Goal: Task Accomplishment & Management: Use online tool/utility

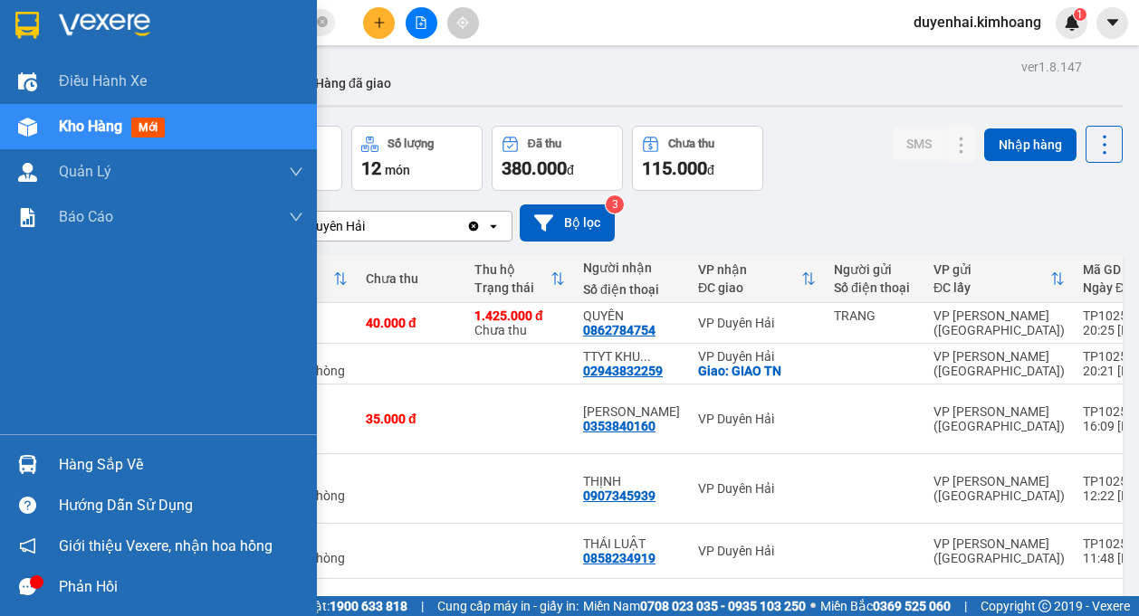
click at [84, 472] on div "Hàng sắp về" at bounding box center [181, 465] width 244 height 27
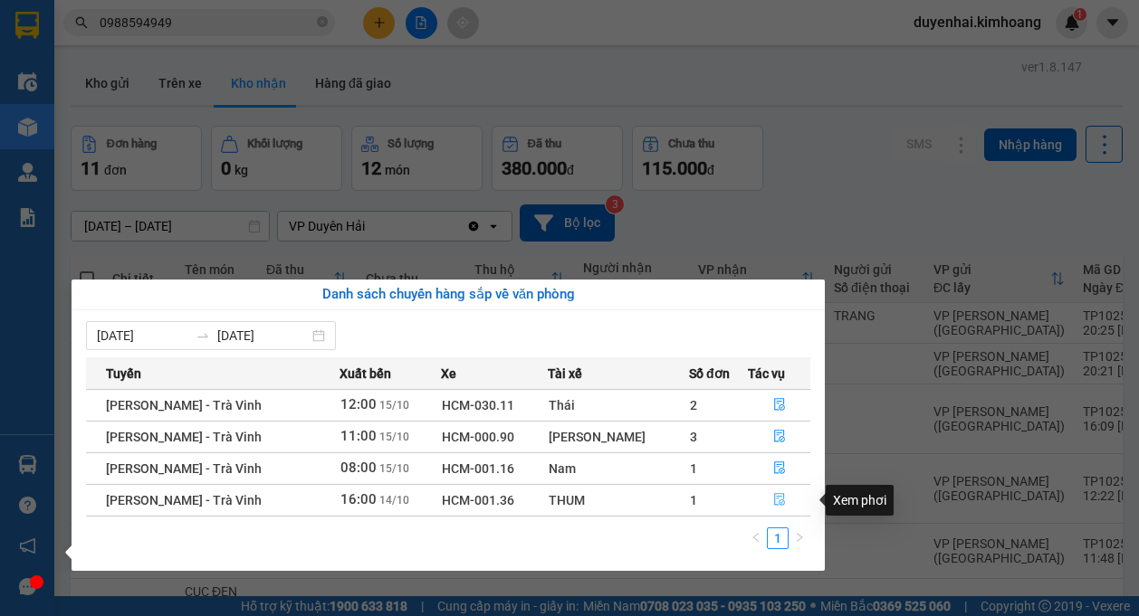
click at [774, 506] on icon "file-done" at bounding box center [779, 499] width 13 height 13
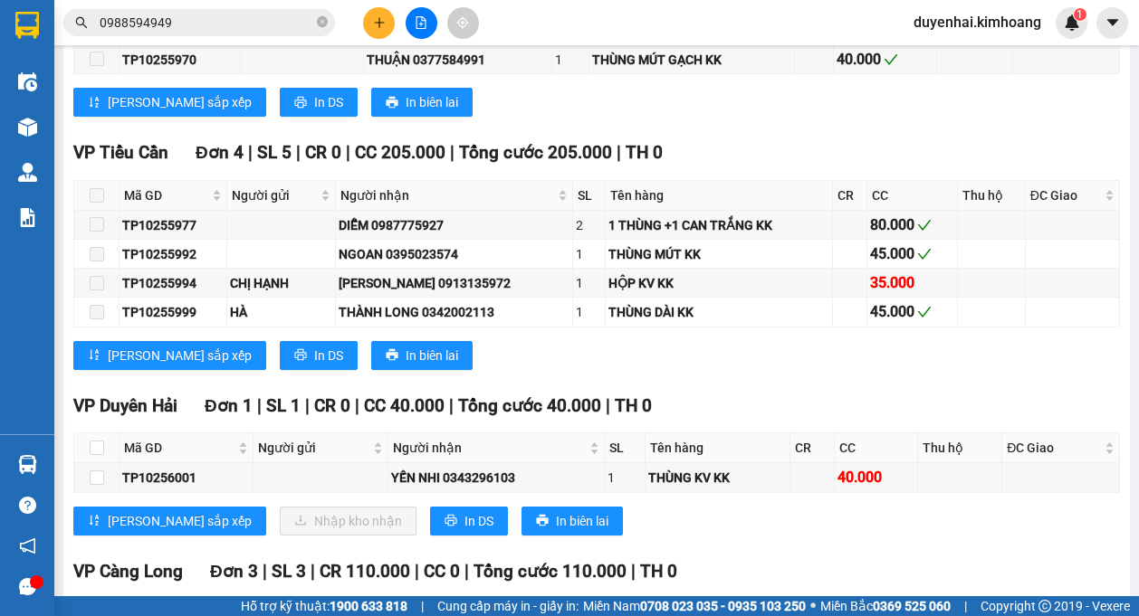
scroll to position [1539, 0]
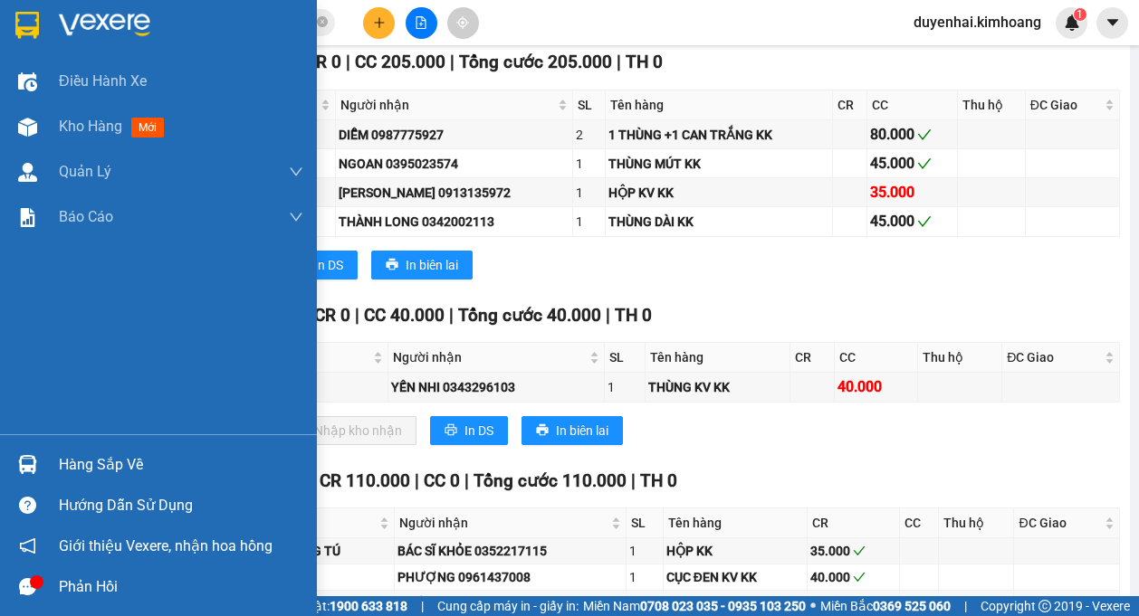
click at [69, 470] on div "Hàng sắp về" at bounding box center [181, 465] width 244 height 27
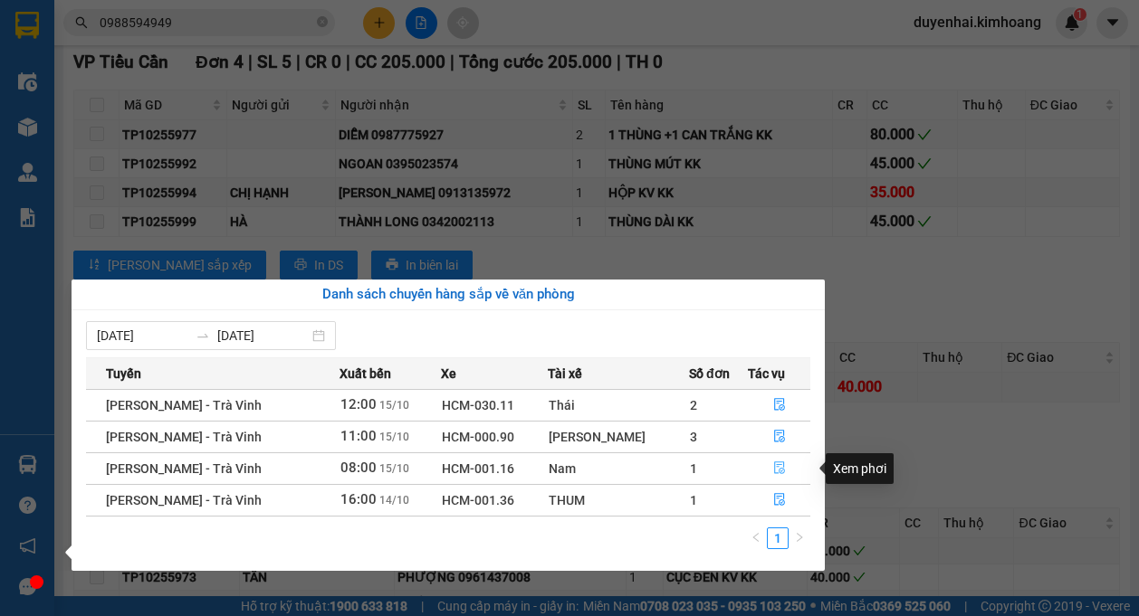
click at [773, 466] on icon "file-done" at bounding box center [779, 468] width 13 height 13
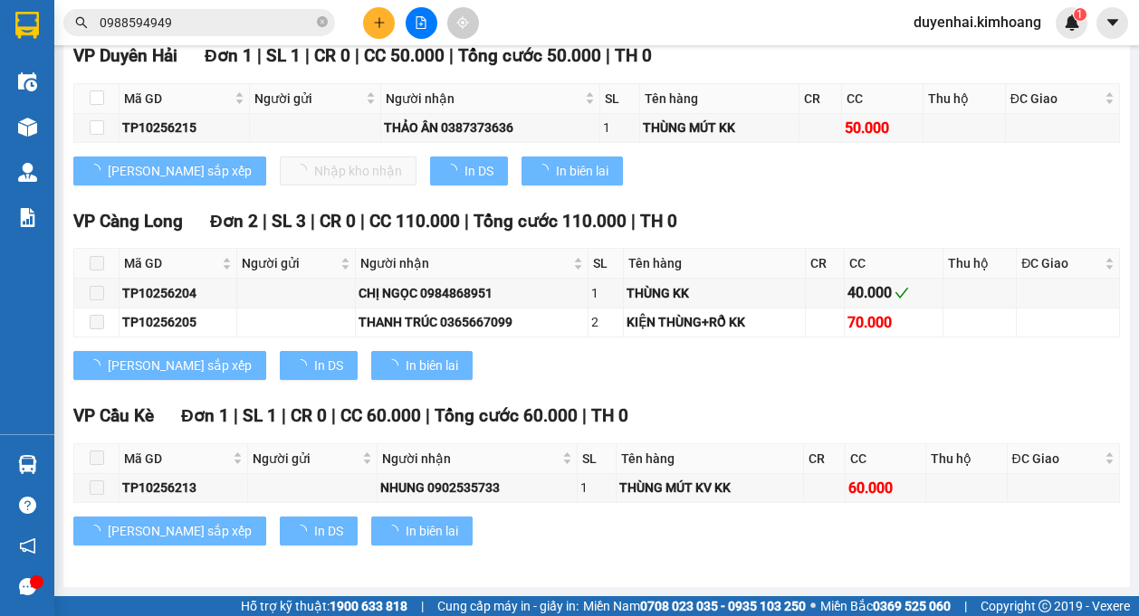
scroll to position [943, 0]
type input "[DATE]"
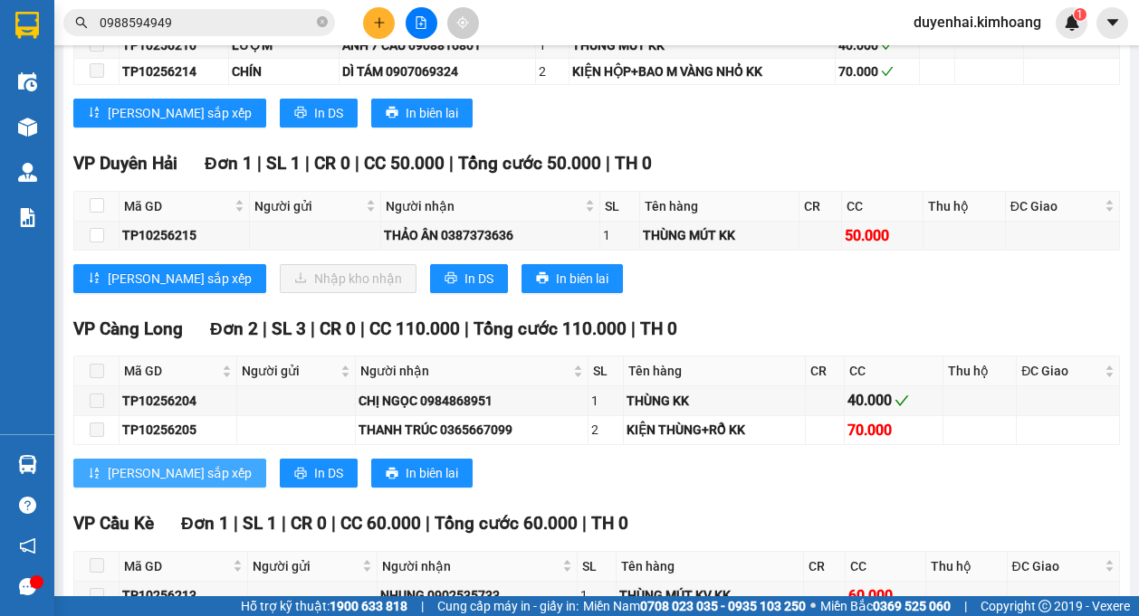
scroll to position [672, 0]
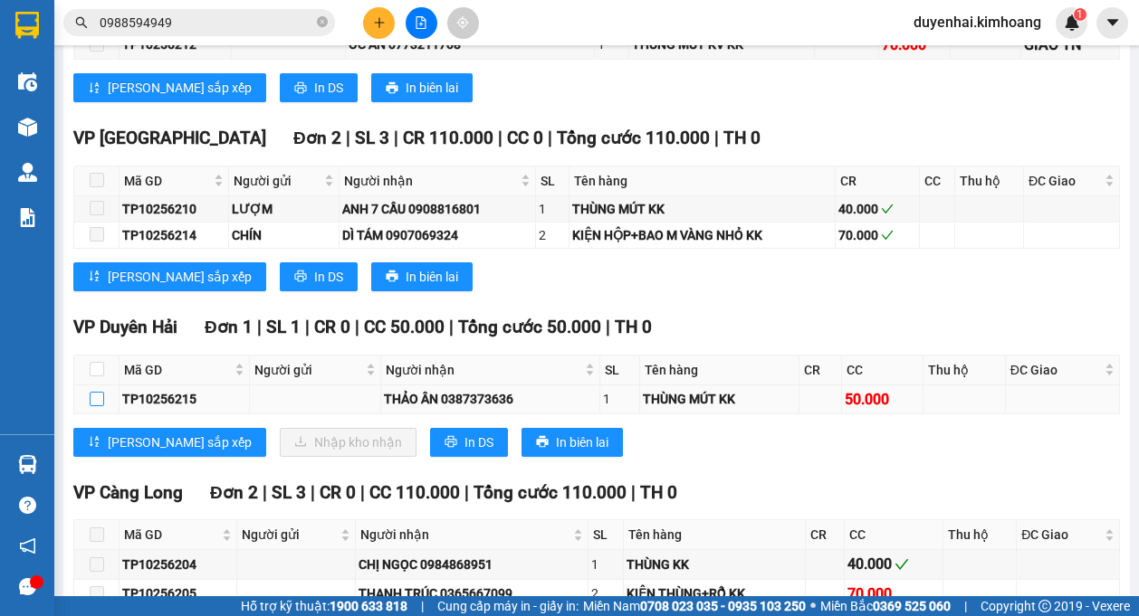
click at [99, 404] on input "checkbox" at bounding box center [97, 399] width 14 height 14
checkbox input "true"
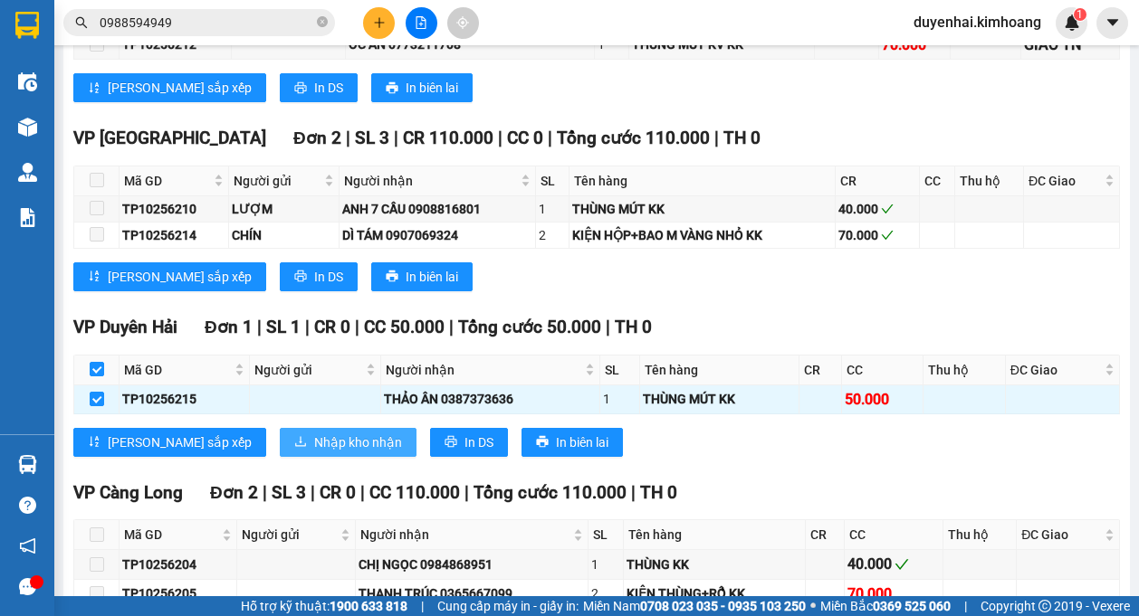
click at [314, 442] on span "Nhập kho nhận" at bounding box center [358, 443] width 88 height 20
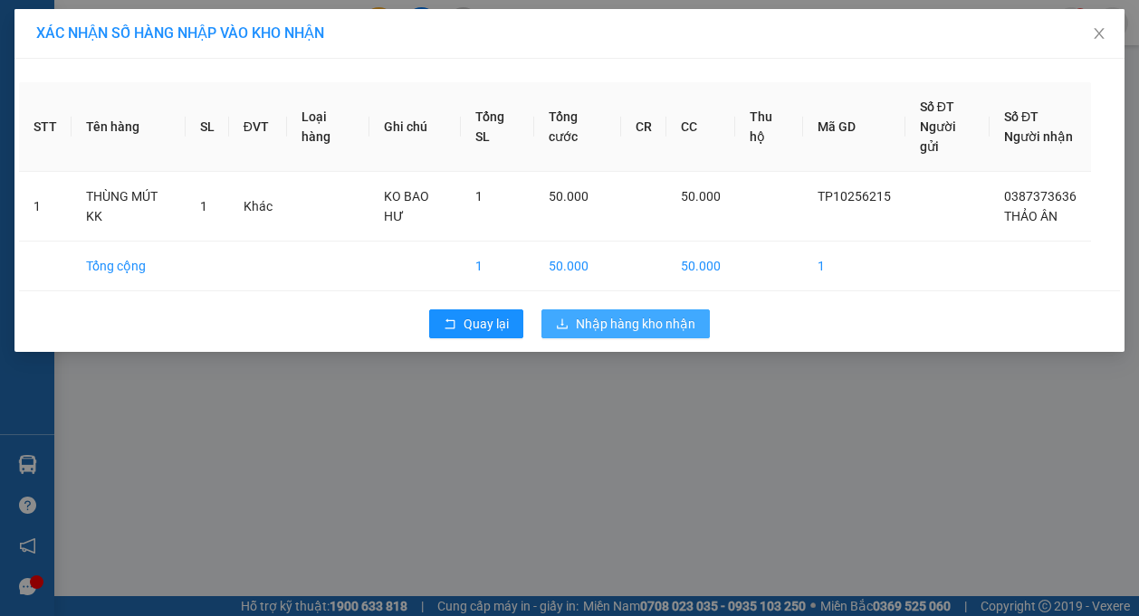
click at [626, 319] on span "Nhập hàng kho nhận" at bounding box center [635, 324] width 119 height 20
